Goal: Task Accomplishment & Management: Manage account settings

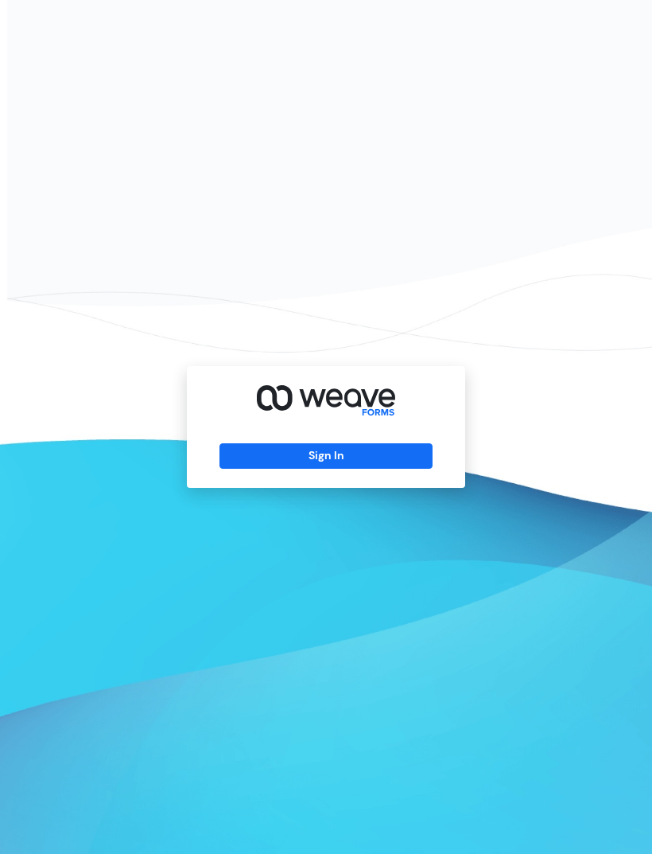
click at [371, 469] on button "Sign In" at bounding box center [326, 455] width 212 height 25
click at [409, 469] on button "Sign In" at bounding box center [326, 455] width 212 height 25
